Goal: Task Accomplishment & Management: Use online tool/utility

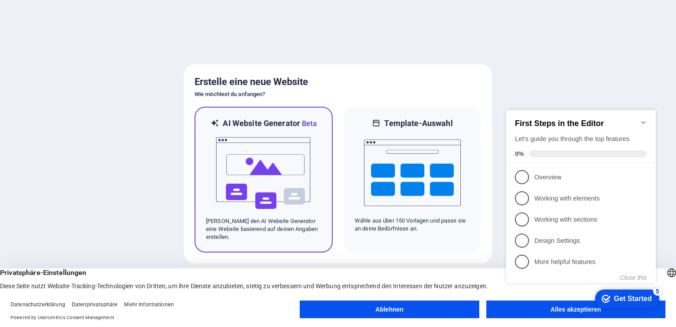
click at [265, 203] on img at bounding box center [263, 173] width 97 height 88
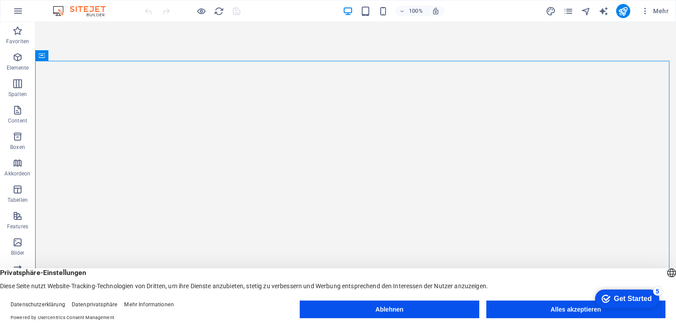
click at [558, 16] on div "Mehr" at bounding box center [609, 11] width 126 height 14
click at [555, 11] on icon "design" at bounding box center [551, 11] width 10 height 10
select select "px"
select select "200"
select select "px"
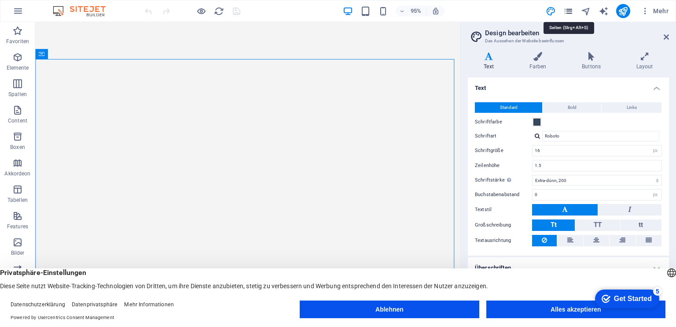
click at [572, 8] on icon "pages" at bounding box center [569, 11] width 10 height 10
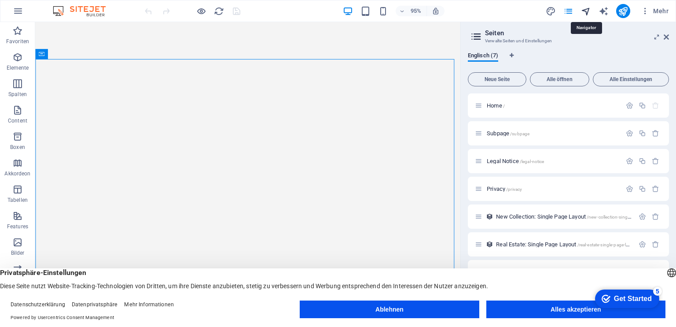
click at [586, 13] on icon "navigator" at bounding box center [586, 11] width 10 height 10
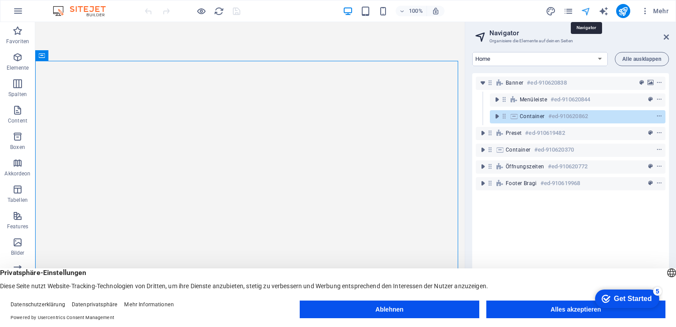
click at [586, 13] on icon "navigator" at bounding box center [586, 11] width 10 height 10
click at [601, 11] on icon "text_generator" at bounding box center [604, 11] width 10 height 10
select select "English"
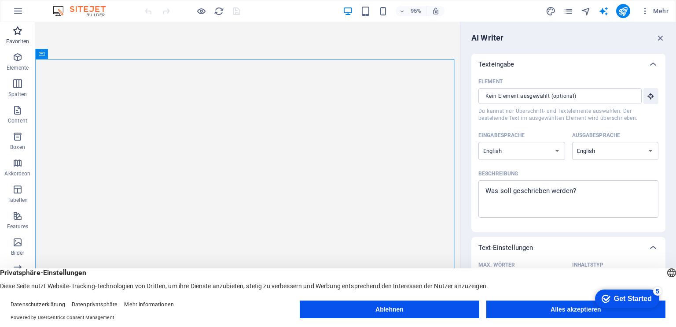
click at [14, 37] on span "Favoriten" at bounding box center [17, 36] width 35 height 21
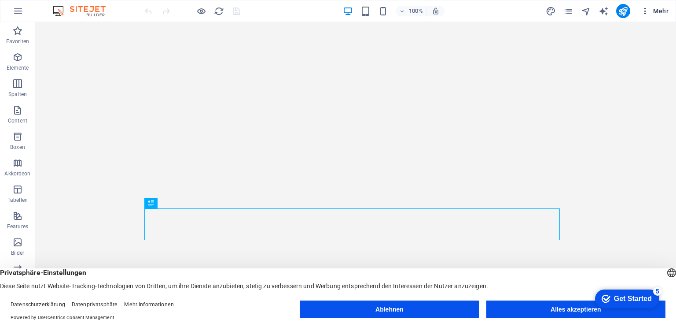
click at [657, 13] on span "Mehr" at bounding box center [655, 11] width 28 height 9
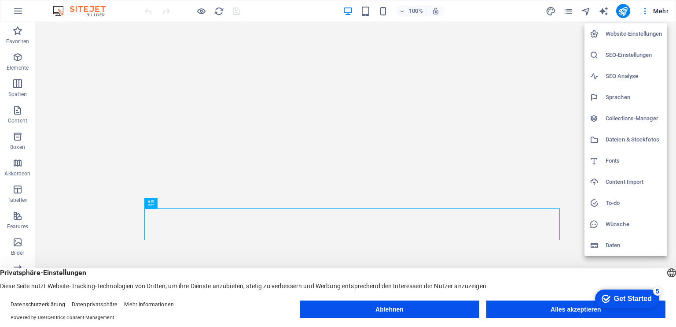
click at [666, 273] on div "Deutsch English" at bounding box center [672, 273] width 12 height 15
click at [545, 268] on header "Deutsch English Privatsphäre-Einstellungen Diese Seite nutzt Website-Tracking-T…" at bounding box center [338, 279] width 676 height 22
click at [435, 310] on button "Ablehnen" at bounding box center [389, 309] width 179 height 18
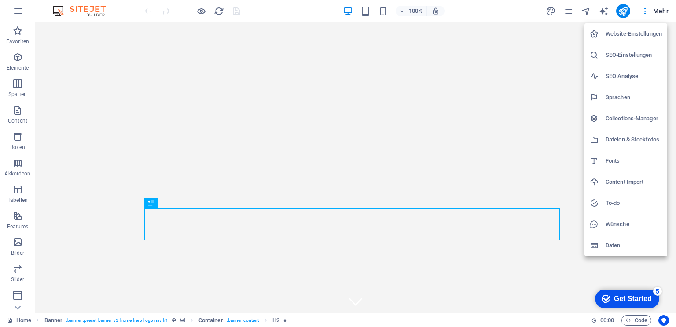
click at [8, 325] on div at bounding box center [338, 163] width 676 height 327
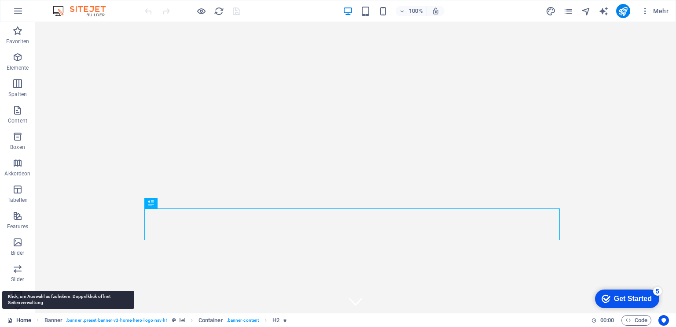
click at [9, 318] on icon at bounding box center [10, 320] width 6 height 6
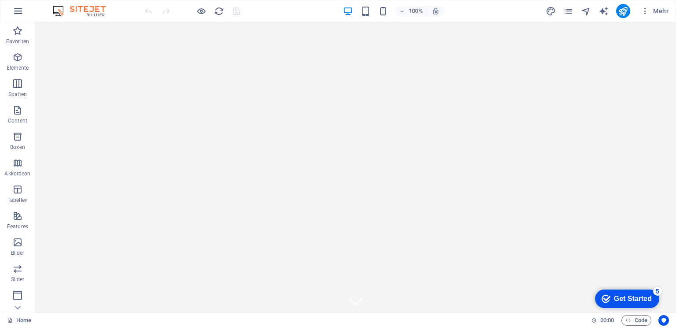
click at [14, 11] on icon "button" at bounding box center [18, 11] width 11 height 11
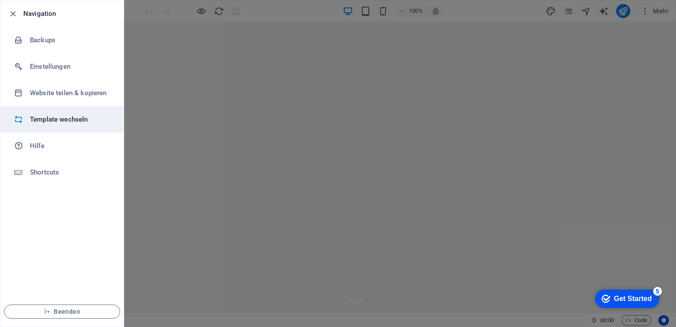
click at [66, 116] on h6 "Template wechseln" at bounding box center [70, 119] width 81 height 11
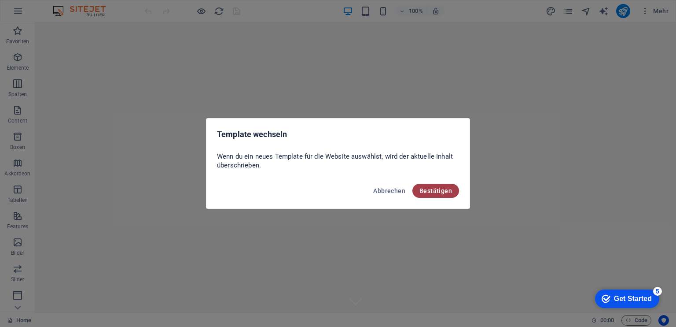
click at [442, 196] on button "Bestätigen" at bounding box center [436, 191] width 47 height 14
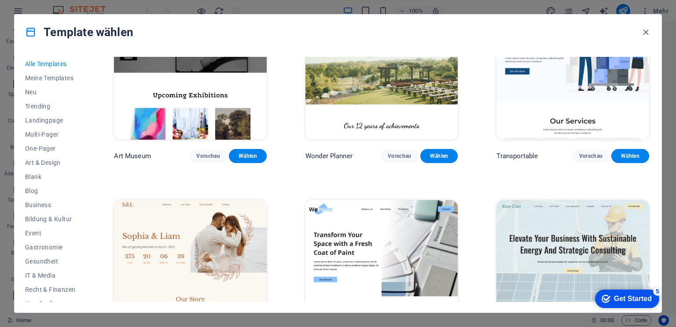
scroll to position [264, 0]
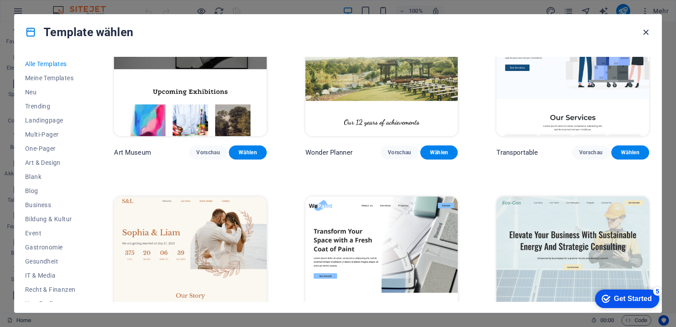
click at [648, 36] on icon "button" at bounding box center [646, 32] width 10 height 10
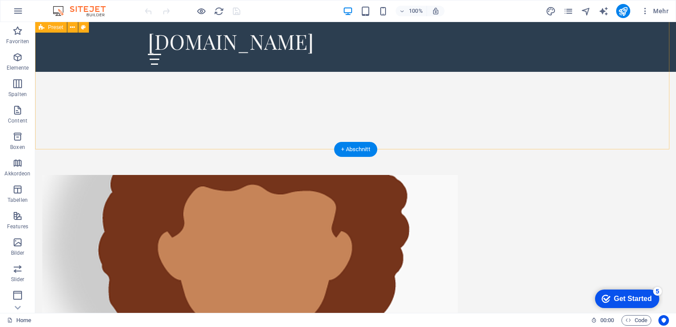
scroll to position [484, 0]
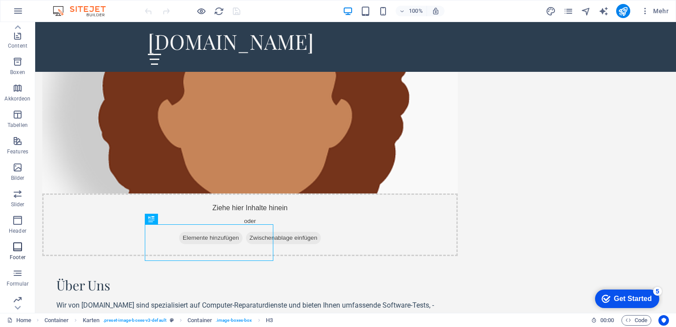
scroll to position [105, 0]
click at [17, 294] on icon "button" at bounding box center [17, 295] width 11 height 11
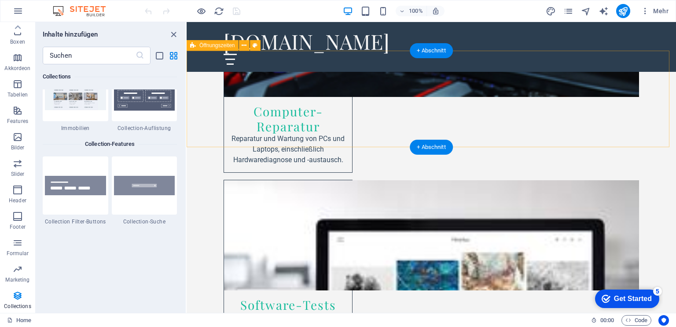
scroll to position [969, 0]
click at [431, 144] on div "+ Abschnitt" at bounding box center [431, 147] width 43 height 15
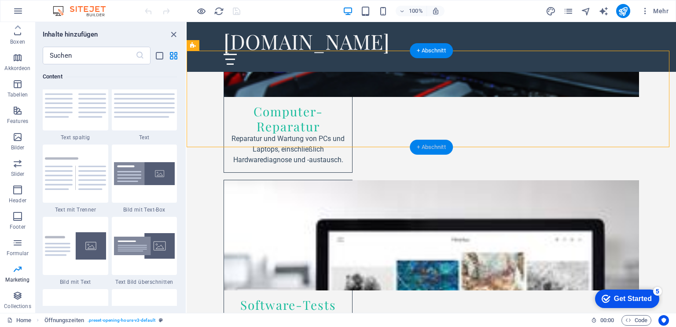
scroll to position [1540, 0]
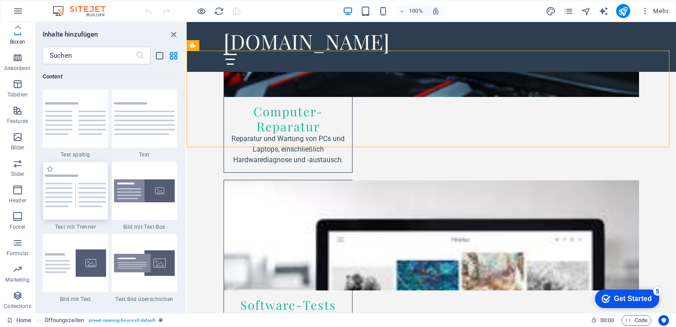
click at [76, 177] on img at bounding box center [75, 190] width 61 height 33
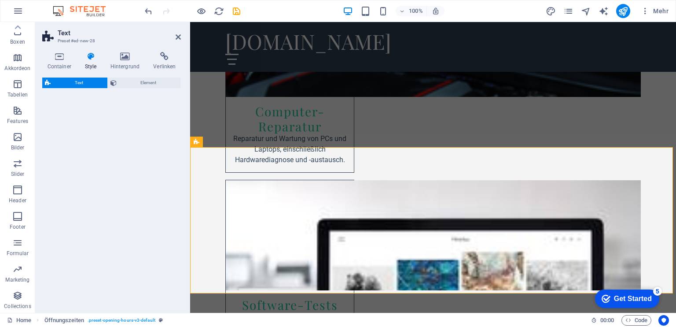
select select "rem"
select select "px"
select select "preset-text-v2-separator"
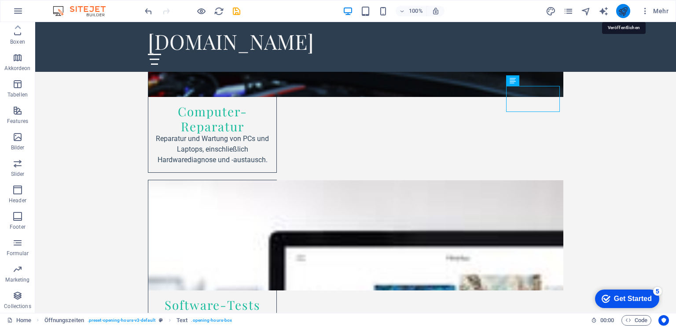
click at [622, 13] on icon "publish" at bounding box center [623, 11] width 10 height 10
